Goal: Find specific page/section: Find specific page/section

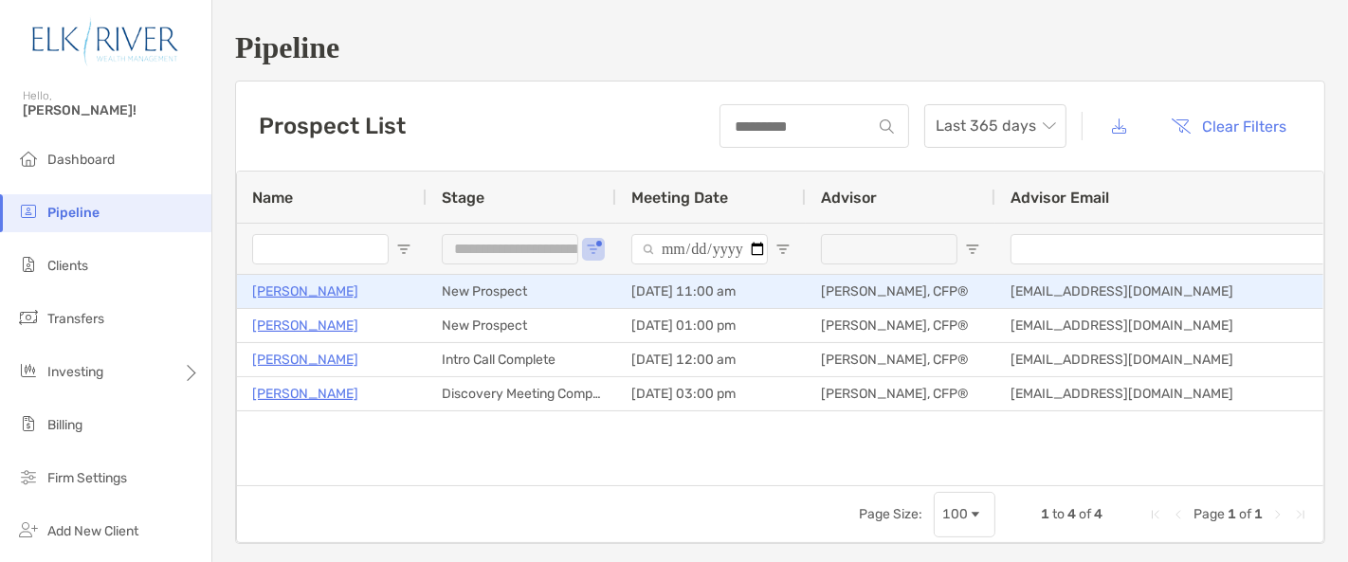
click at [302, 292] on p "[PERSON_NAME]" at bounding box center [305, 292] width 106 height 24
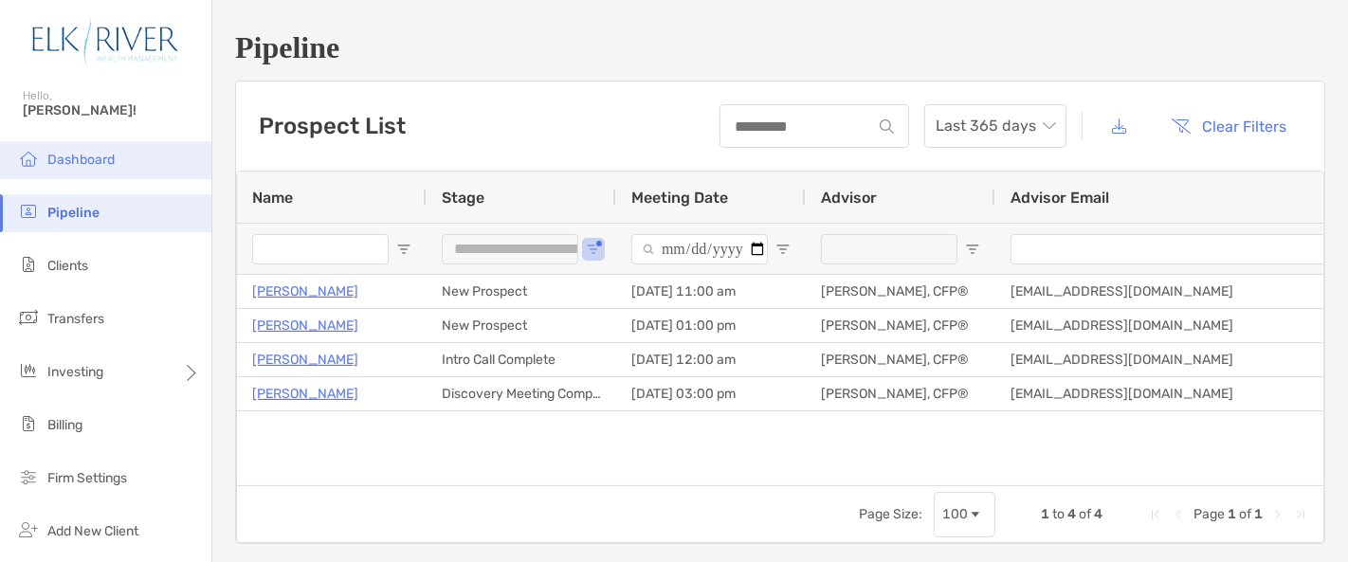
click at [123, 157] on li "Dashboard" at bounding box center [105, 160] width 211 height 38
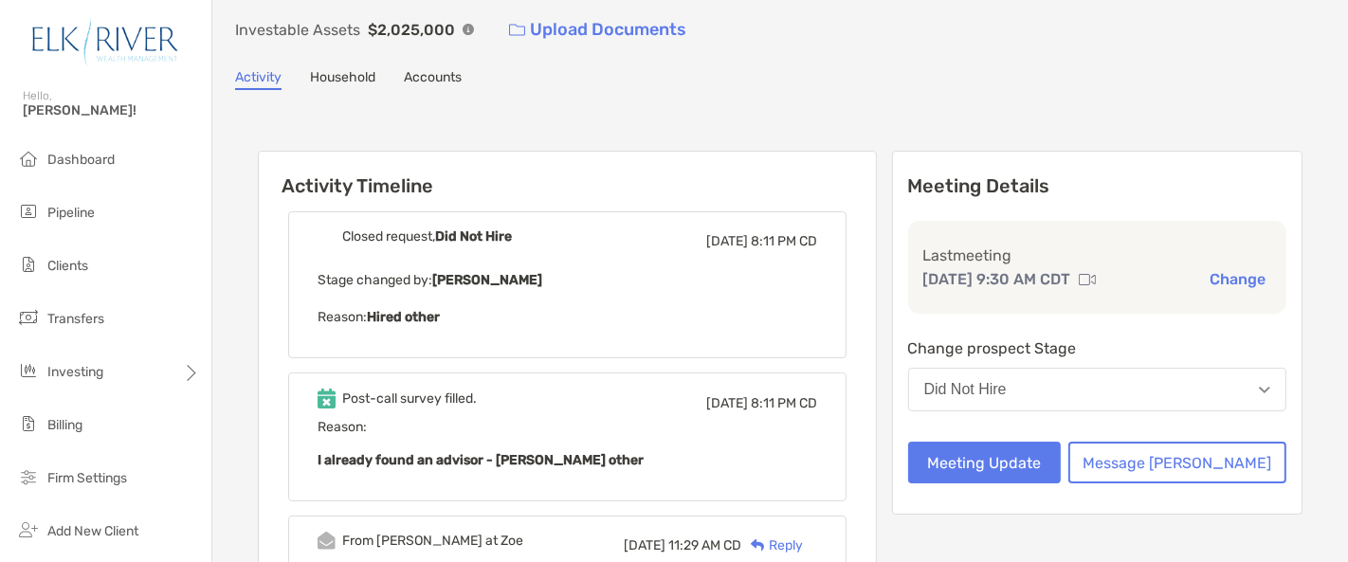
scroll to position [316, 0]
